Goal: Find specific page/section: Locate a particular part of the current website

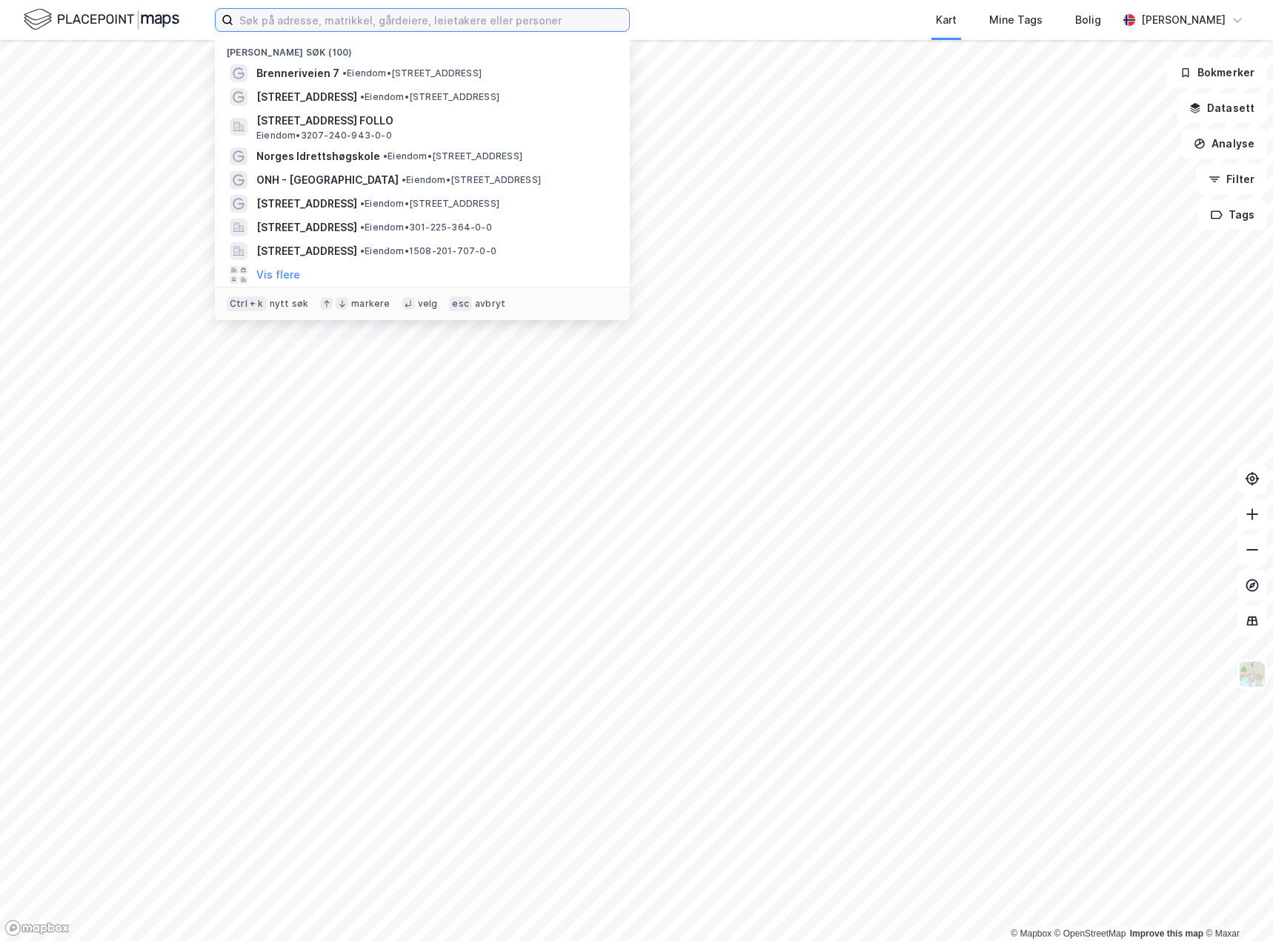
click at [365, 21] on input at bounding box center [431, 20] width 396 height 22
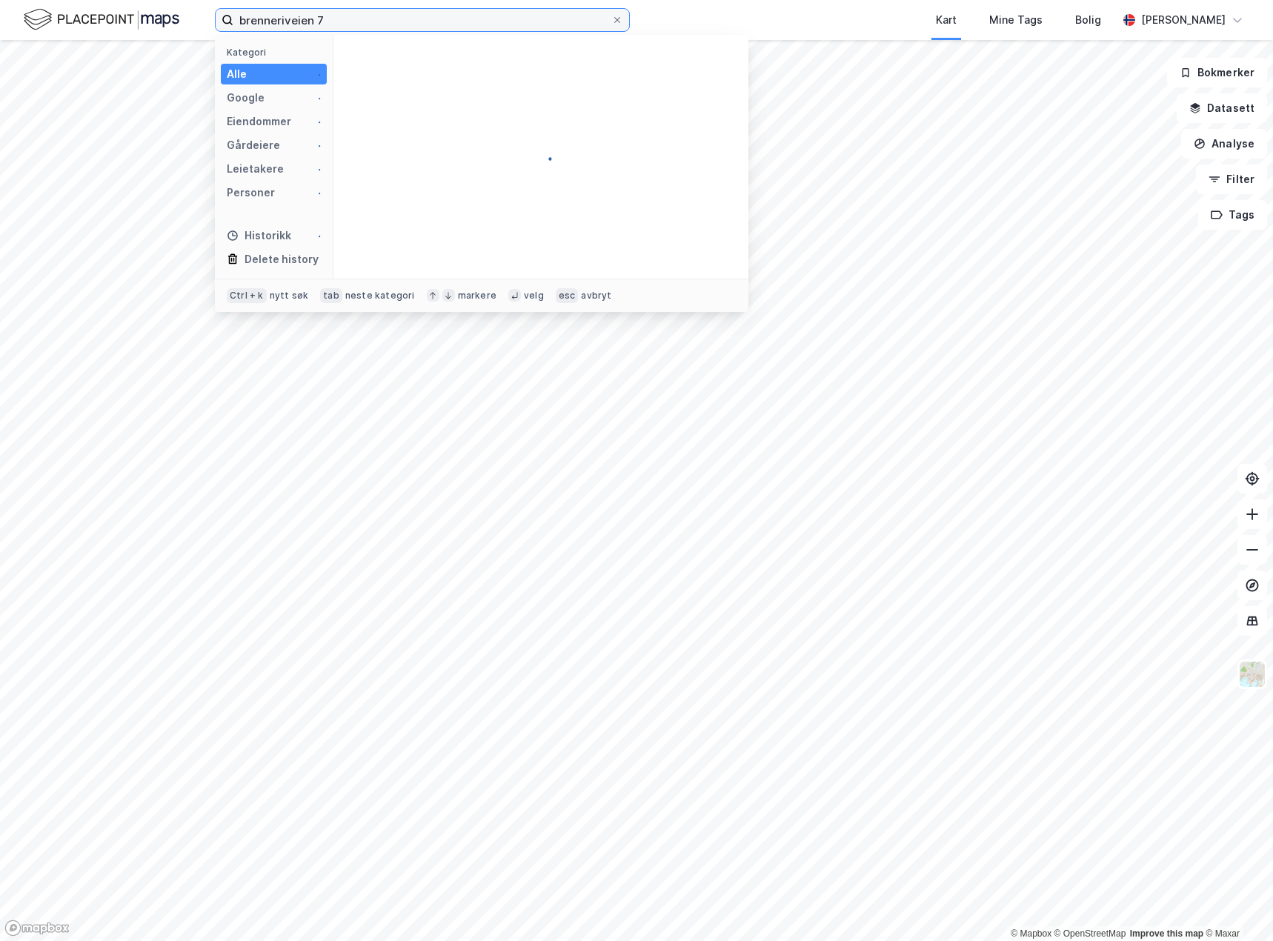
type input "brenneriveien 7"
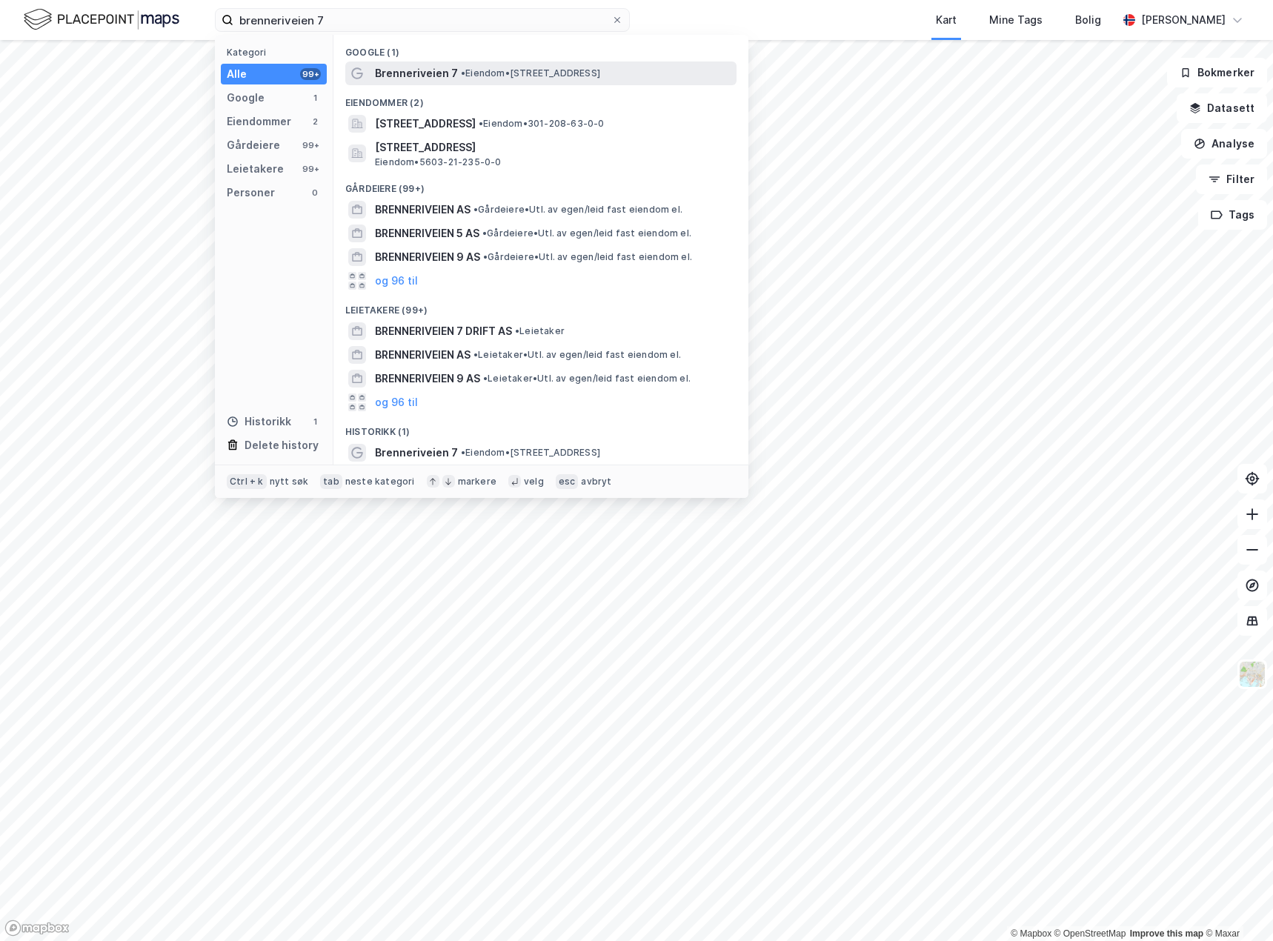
click at [486, 64] on div "Brenneriveien 7 • Eiendom • [STREET_ADDRESS]" at bounding box center [554, 73] width 359 height 18
